Goal: Check status

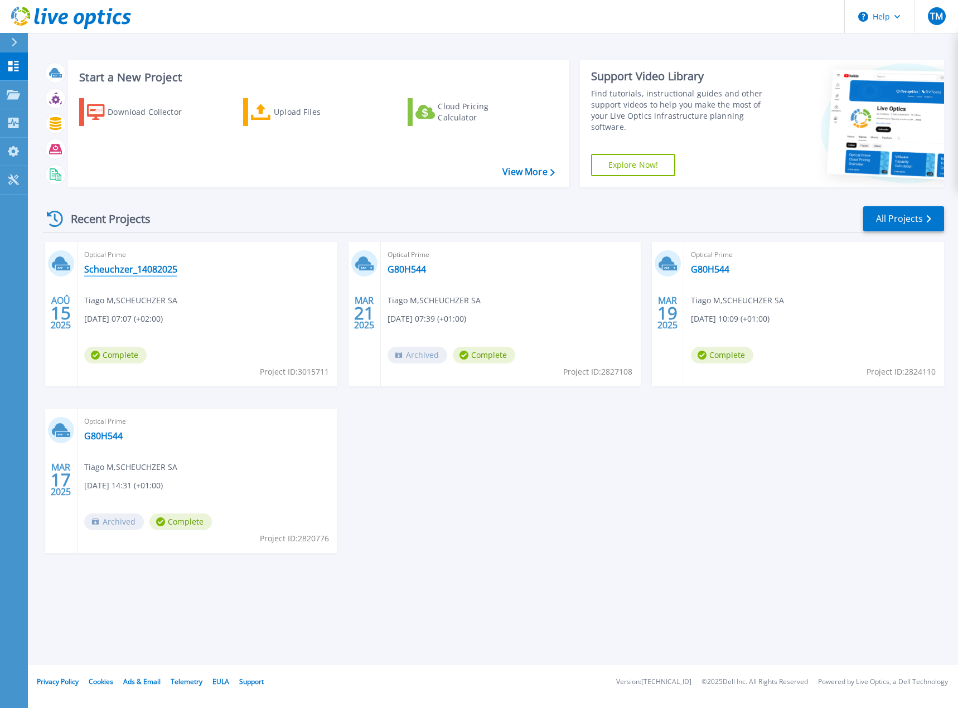
click at [123, 269] on link "Scheuchzer_14082025" at bounding box center [130, 269] width 93 height 11
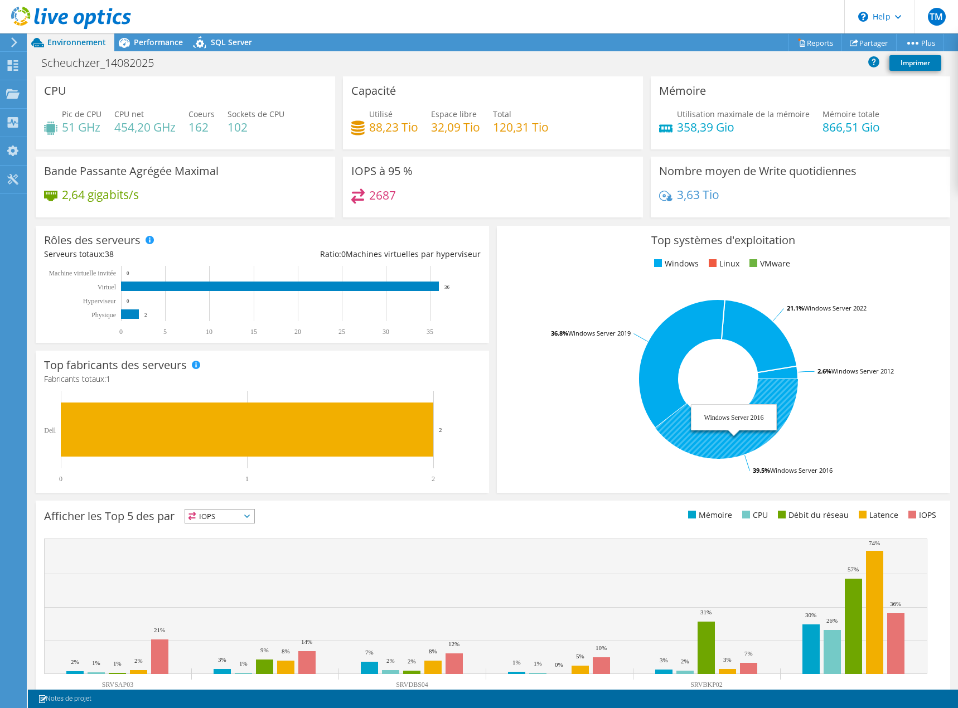
scroll to position [36, 0]
